Goal: Navigation & Orientation: Understand site structure

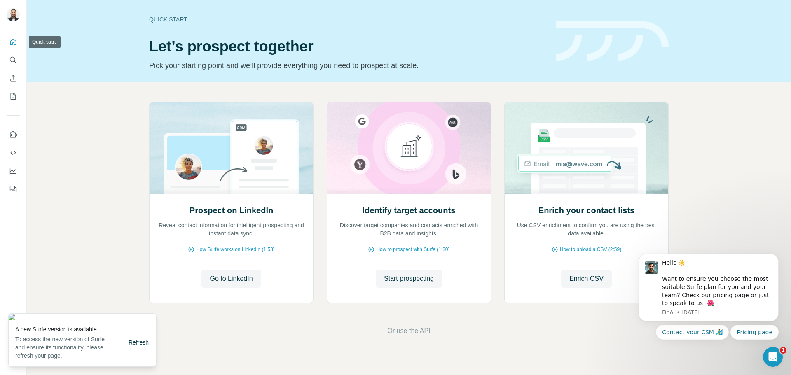
click at [13, 39] on icon "Quick start" at bounding box center [13, 42] width 8 height 8
click at [13, 39] on icon "Quick start" at bounding box center [13, 42] width 6 height 6
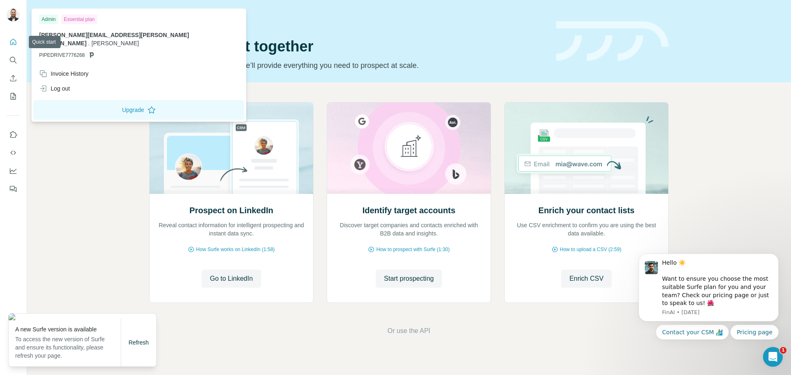
click at [12, 17] on img at bounding box center [13, 14] width 13 height 13
click at [12, 102] on button "My lists" at bounding box center [13, 96] width 13 height 15
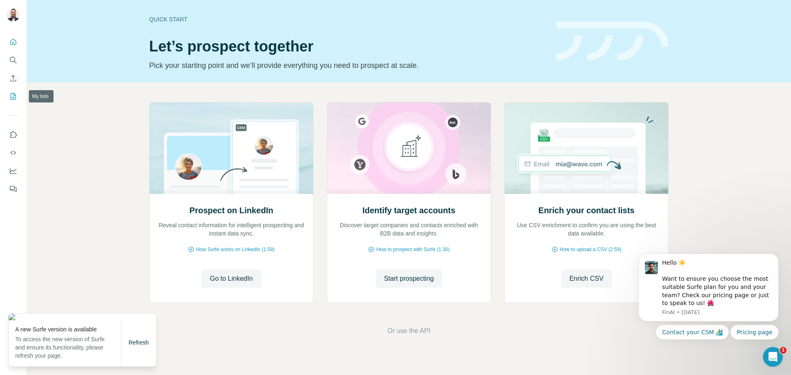
click at [9, 99] on button "My lists" at bounding box center [13, 96] width 13 height 15
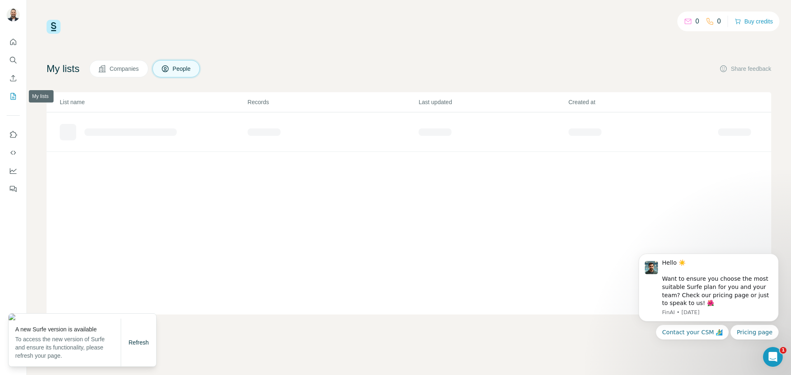
click at [11, 98] on icon "My lists" at bounding box center [13, 96] width 5 height 7
click at [129, 72] on span "Companies" at bounding box center [125, 69] width 30 height 8
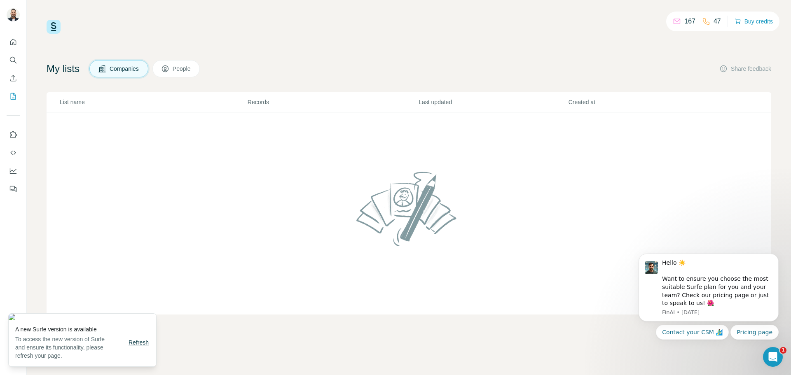
click at [131, 343] on span "Refresh" at bounding box center [138, 342] width 20 height 7
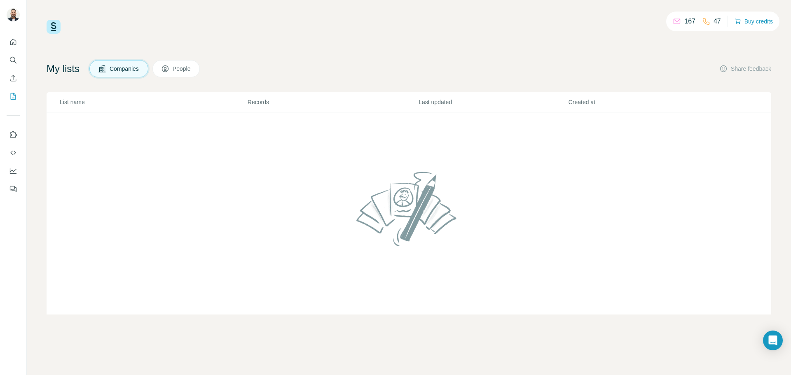
click at [676, 23] on icon at bounding box center [676, 21] width 7 height 5
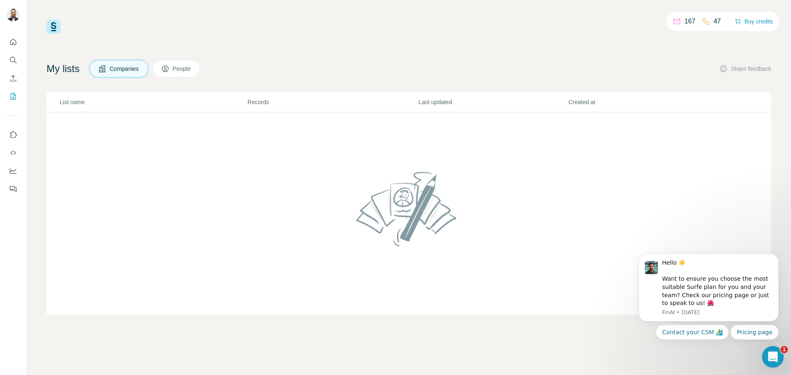
click at [770, 355] on icon "Open Intercom Messenger" at bounding box center [772, 356] width 14 height 14
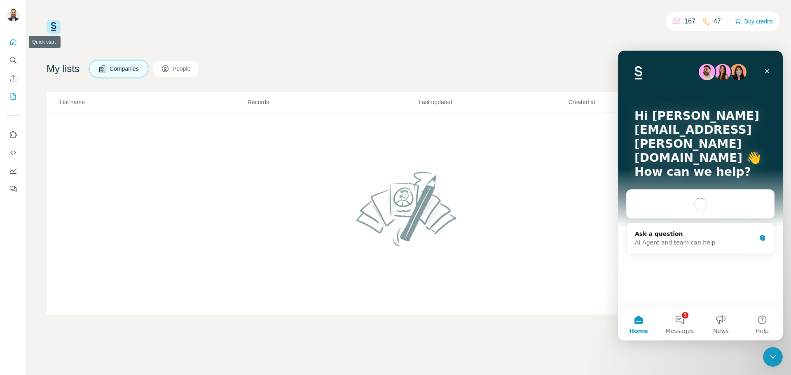
click at [13, 40] on icon "Quick start" at bounding box center [13, 42] width 6 height 6
click at [12, 43] on icon "Quick start" at bounding box center [13, 42] width 8 height 8
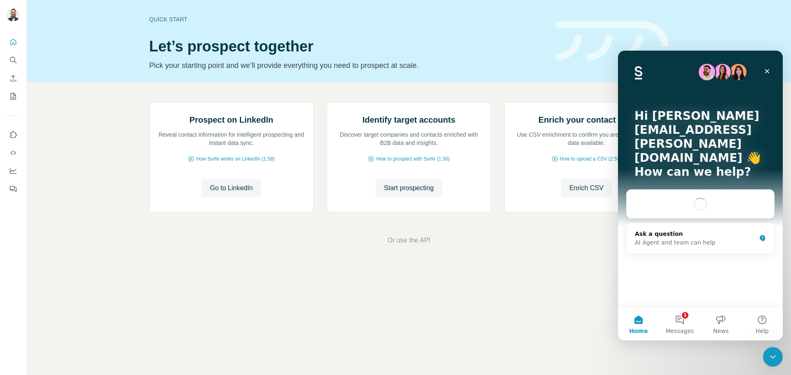
click at [52, 27] on div "Quick start Let’s prospect together Pick your starting point and we’ll provide …" at bounding box center [409, 41] width 764 height 82
click at [770, 77] on div "Close" at bounding box center [766, 71] width 15 height 15
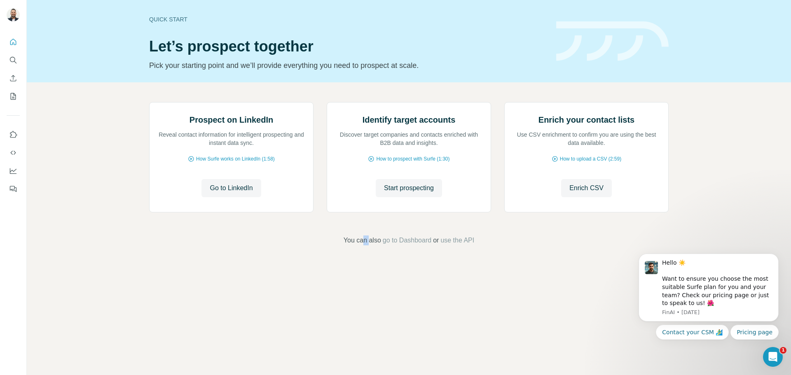
click at [359, 245] on span "You can also" at bounding box center [361, 241] width 37 height 10
click at [321, 245] on footer "You can also go to Dashboard or use the API" at bounding box center [409, 241] width 718 height 10
click at [9, 135] on icon "Use Surfe on LinkedIn" at bounding box center [13, 135] width 8 height 8
